Goal: Task Accomplishment & Management: Manage account settings

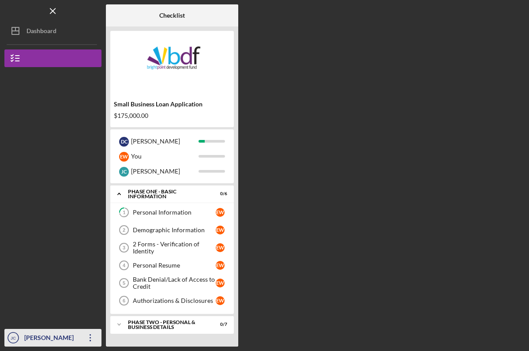
click at [90, 334] on icon "Icon/Overflow" at bounding box center [90, 338] width 22 height 22
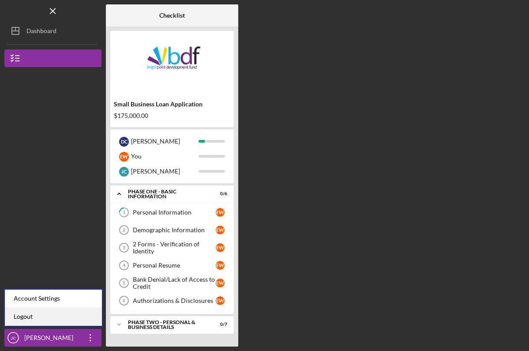
click at [55, 315] on link "Logout" at bounding box center [53, 317] width 97 height 18
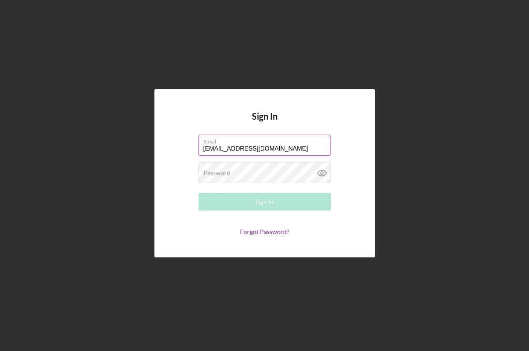
type input "[EMAIL_ADDRESS][DOMAIN_NAME]"
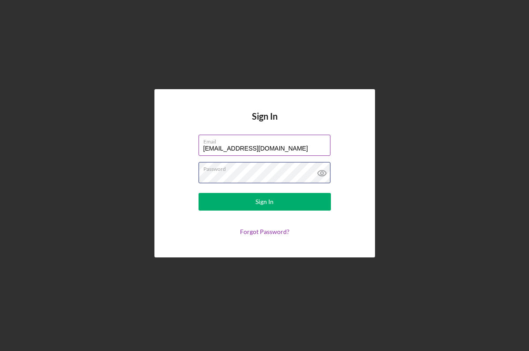
click at [264, 202] on button "Sign In" at bounding box center [265, 202] width 132 height 18
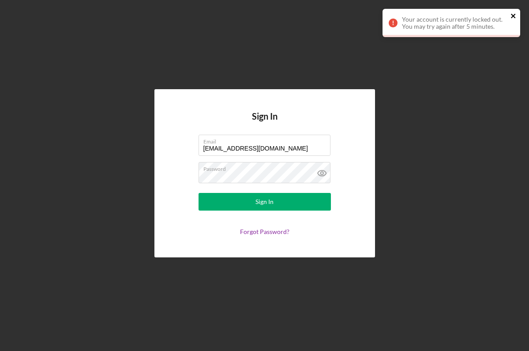
click at [515, 13] on icon "close" at bounding box center [513, 15] width 6 height 7
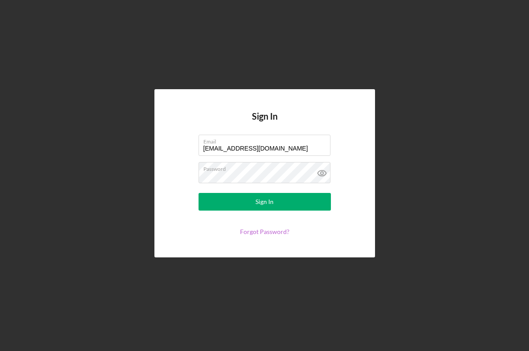
click at [257, 233] on link "Forgot Password?" at bounding box center [264, 232] width 49 height 8
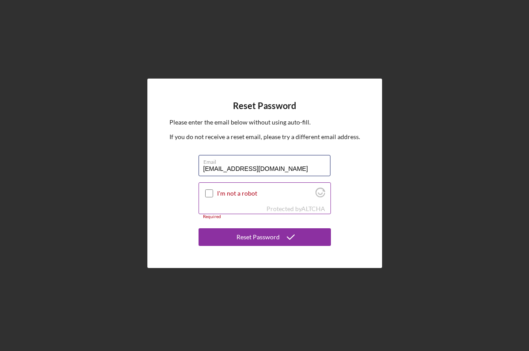
type input "[EMAIL_ADDRESS][DOMAIN_NAME]"
click at [212, 193] on input "I'm not a robot" at bounding box center [209, 193] width 8 height 8
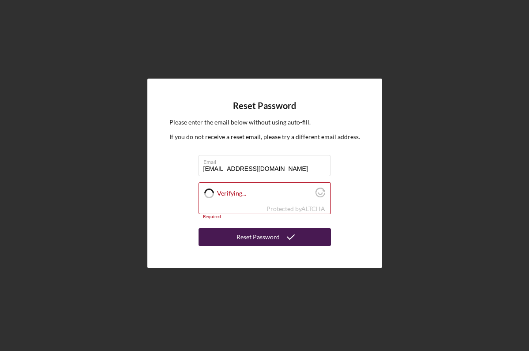
checkbox input "true"
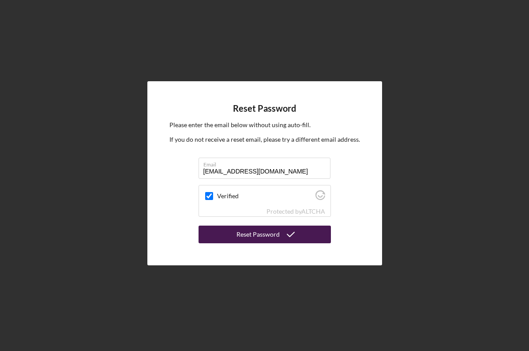
click at [231, 236] on button "Reset Password" at bounding box center [265, 234] width 132 height 18
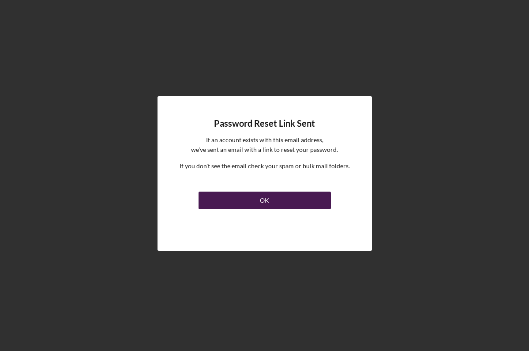
click at [246, 202] on button "OK" at bounding box center [265, 200] width 132 height 18
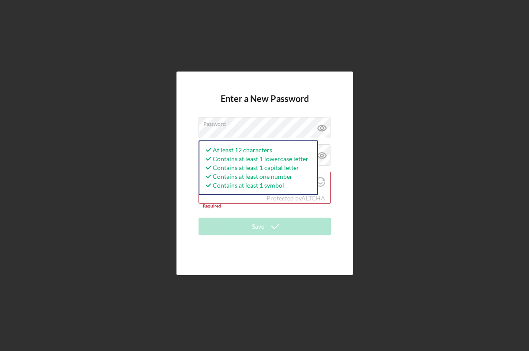
click at [177, 159] on div "Enter a New Password Password At least 12 characters Contains at least 1 lowerc…" at bounding box center [264, 172] width 176 height 203
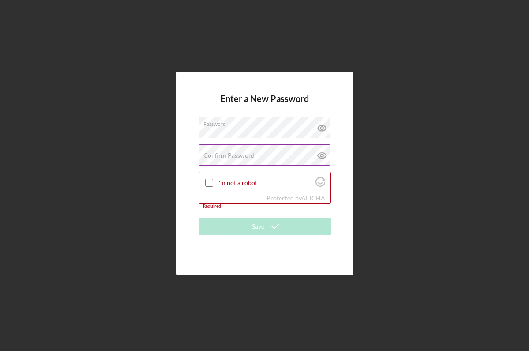
click at [213, 157] on label "Confirm Password" at bounding box center [228, 155] width 51 height 7
click at [213, 182] on input "I'm not a robot" at bounding box center [209, 183] width 8 height 8
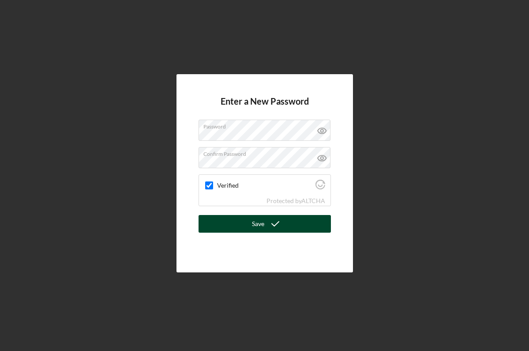
click at [239, 222] on button "Save" at bounding box center [265, 224] width 132 height 18
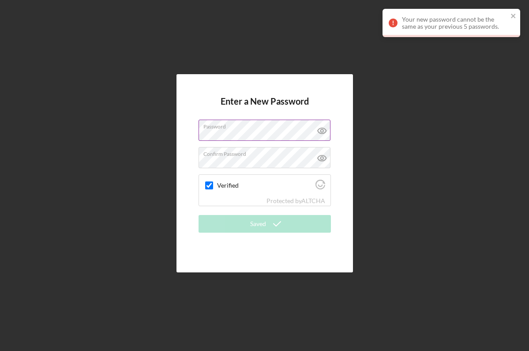
click at [323, 132] on icon at bounding box center [322, 131] width 22 height 22
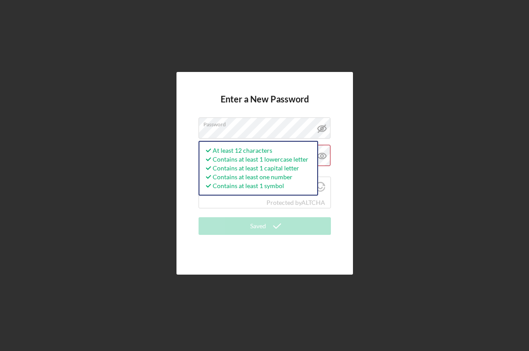
click at [155, 125] on div "Enter a New Password Password At least 12 characters Contains at least 1 lowerc…" at bounding box center [264, 173] width 520 height 346
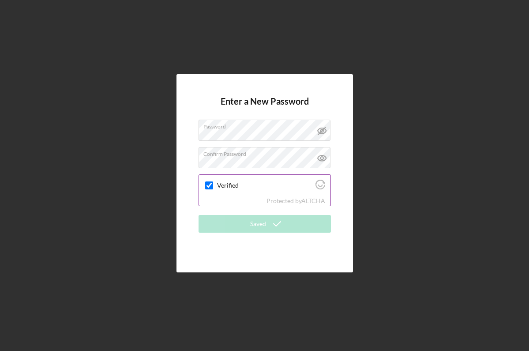
click at [207, 184] on input "Verified" at bounding box center [209, 185] width 8 height 8
checkbox input "true"
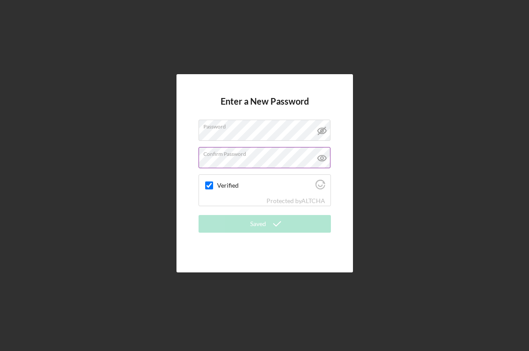
click at [322, 152] on icon at bounding box center [322, 158] width 22 height 22
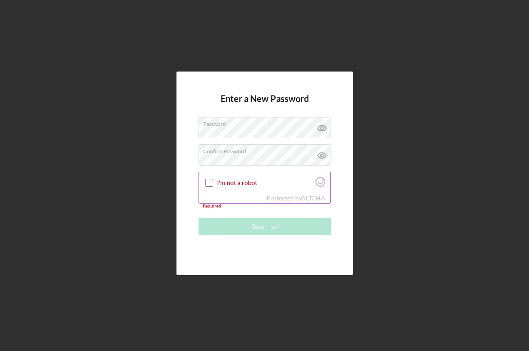
click at [207, 181] on input "I'm not a robot" at bounding box center [209, 183] width 8 height 8
checkbox input "true"
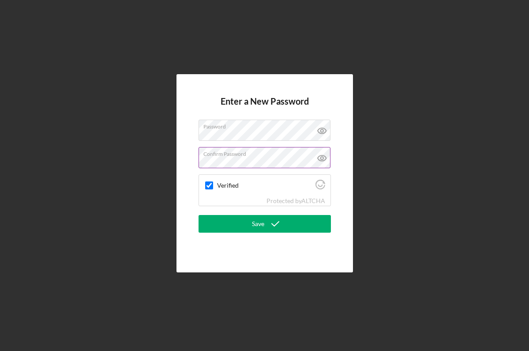
click at [322, 157] on icon at bounding box center [321, 158] width 3 height 3
click at [322, 128] on icon at bounding box center [322, 131] width 22 height 22
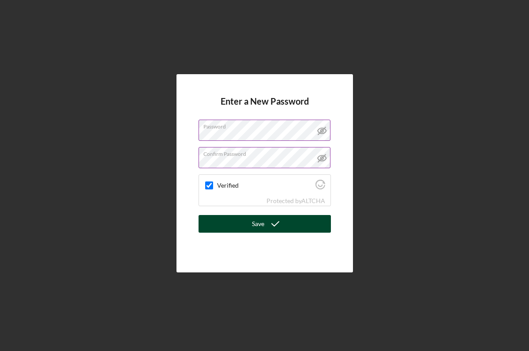
click at [272, 225] on icon "submit" at bounding box center [275, 224] width 22 height 22
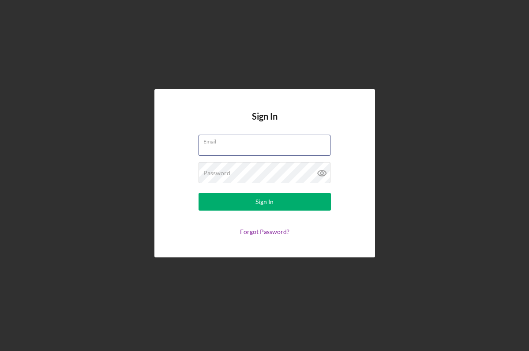
type input "[EMAIL_ADDRESS][DOMAIN_NAME]"
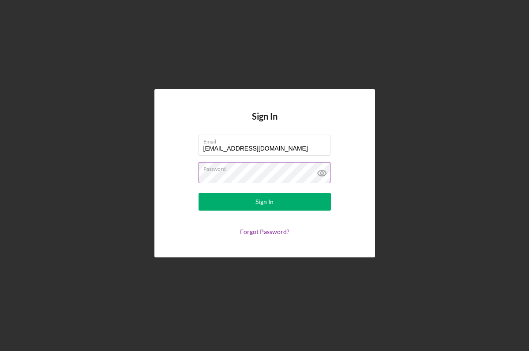
click at [325, 173] on icon at bounding box center [322, 173] width 22 height 22
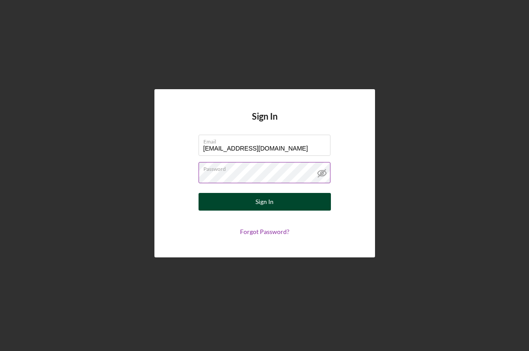
click at [272, 202] on div "Sign In" at bounding box center [264, 202] width 18 height 18
